Goal: Task Accomplishment & Management: Use online tool/utility

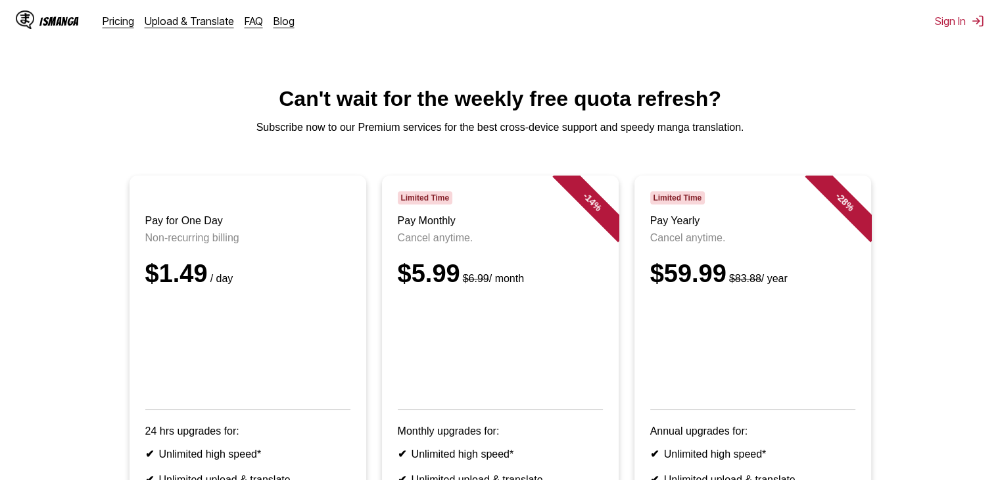
click at [107, 28] on div "IsManga Pricing Upload & Translate FAQ Blog" at bounding box center [160, 21] width 289 height 42
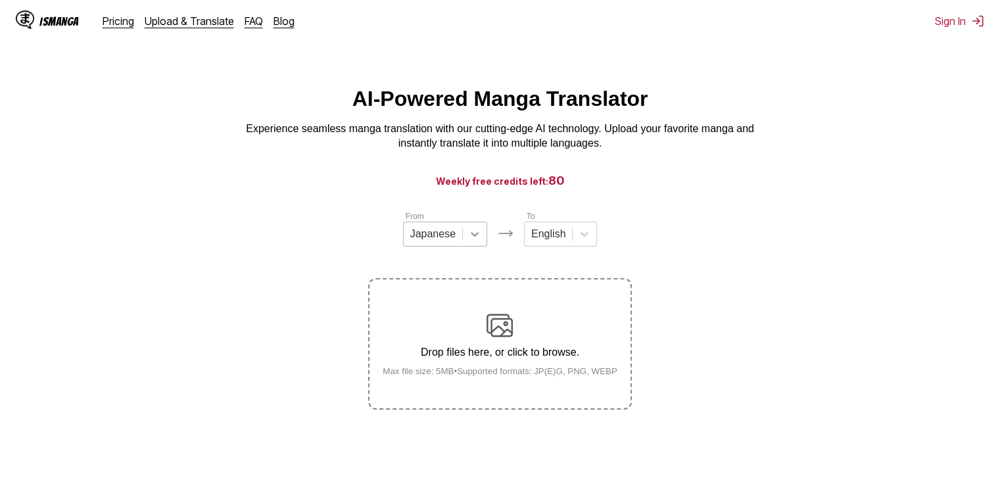
click at [478, 239] on icon at bounding box center [474, 233] width 13 height 13
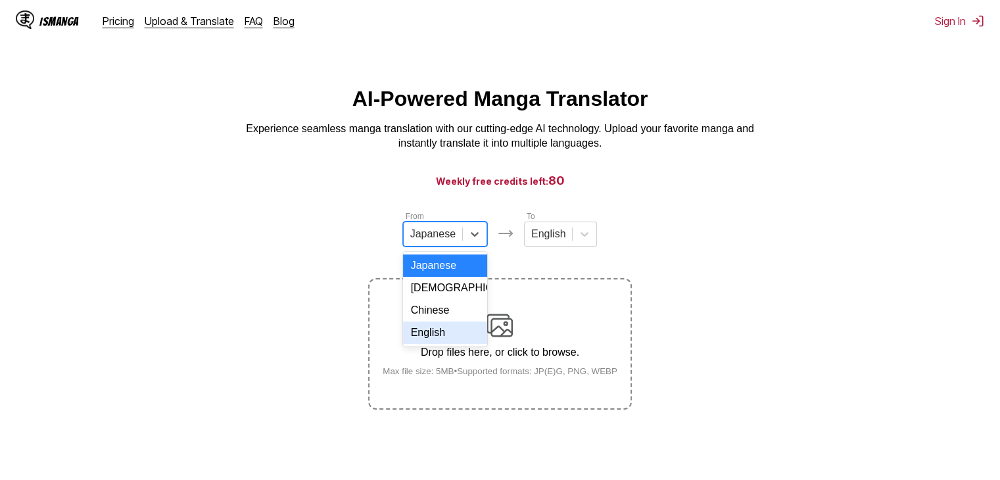
click at [434, 344] on div "English" at bounding box center [445, 332] width 84 height 22
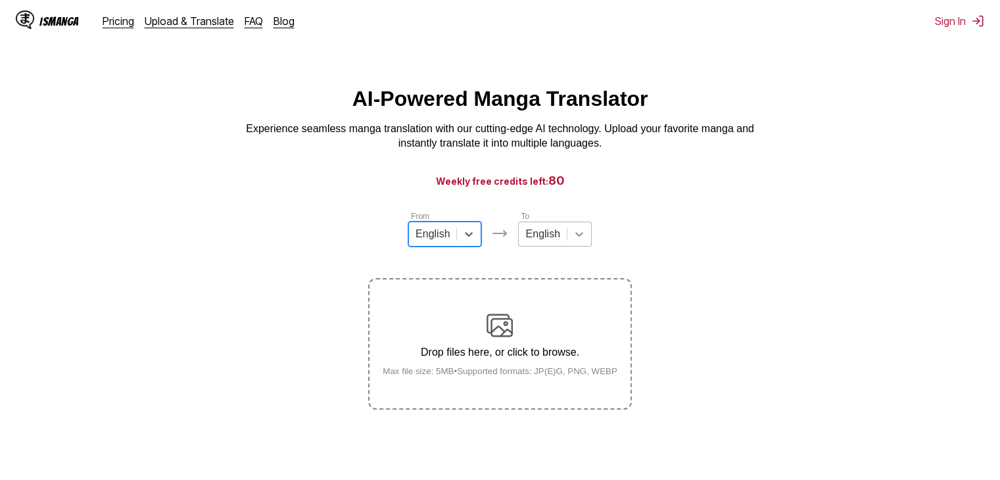
click at [572, 241] on icon at bounding box center [578, 233] width 13 height 13
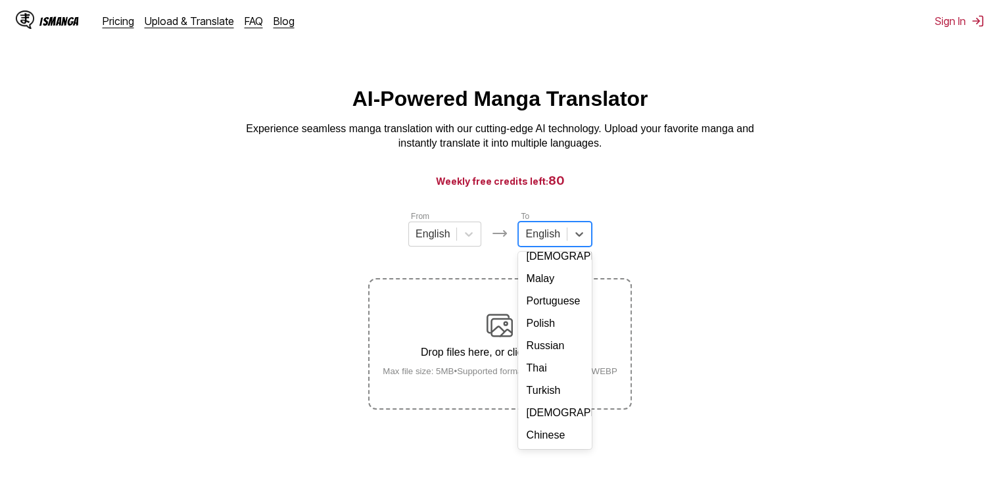
scroll to position [238, 0]
click at [534, 357] on div "Thai" at bounding box center [554, 368] width 73 height 22
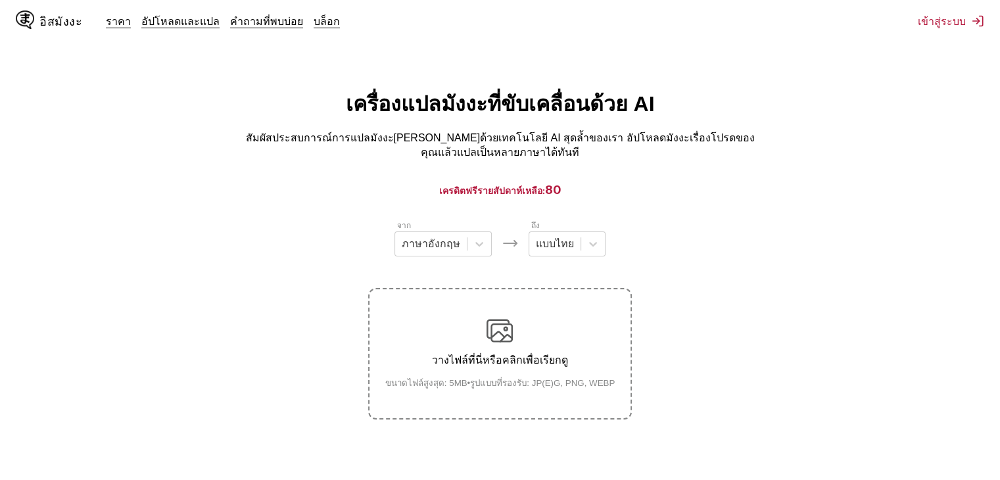
click at [704, 232] on section "จาก ภาษาอังกฤษ ถึง แบบไทย วางไฟล์ที่นี่หรือคลิกเพื่อเรียกดู ขนาดไฟล์สูงสุด: 5MB…" at bounding box center [500, 319] width 978 height 200
click at [499, 334] on img at bounding box center [499, 330] width 26 height 26
click at [0, 0] on input "วางไฟล์ที่นี่หรือคลิกเพื่อเรียกดู ขนาดไฟล์สูงสุด: 5MB • รูปแบบที่รองรับ: JP(E)G…" at bounding box center [0, 0] width 0 height 0
